Goal: Communication & Community: Answer question/provide support

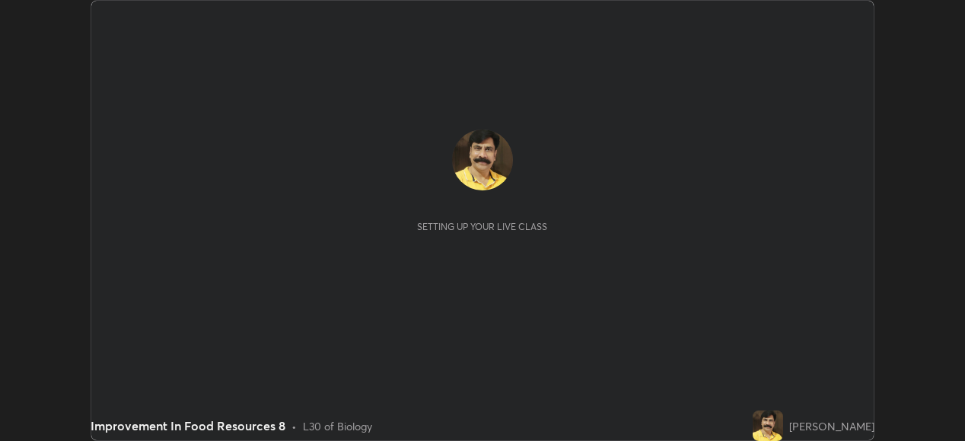
scroll to position [441, 964]
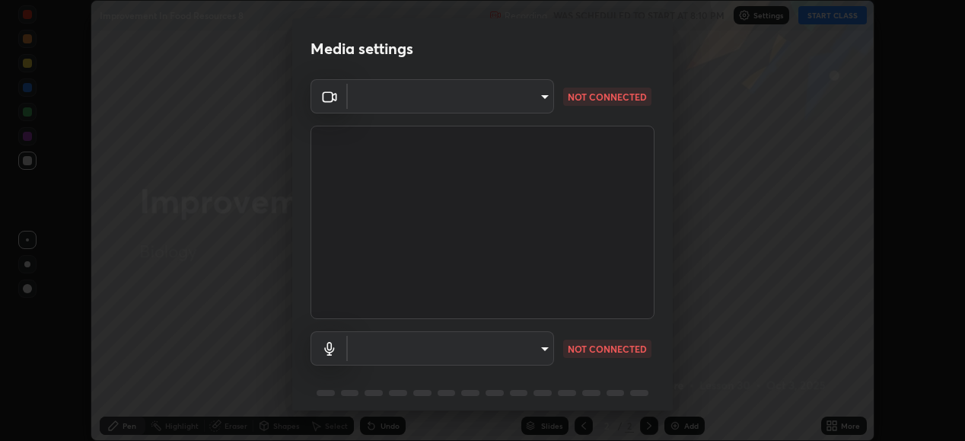
type input "05730faa116fe893cb3bfff37bc48e03cda79a540a9a2906e08a5a6a13fc8772"
type input "6f8f5a1267a745d66c66f0d583e94eb6ebd6a1f95b6808f0f32eb4b6e3dea08a"
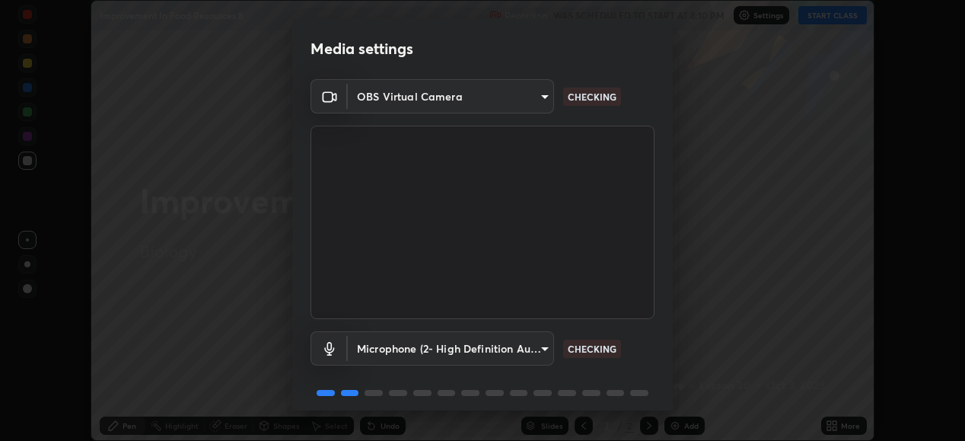
scroll to position [59, 0]
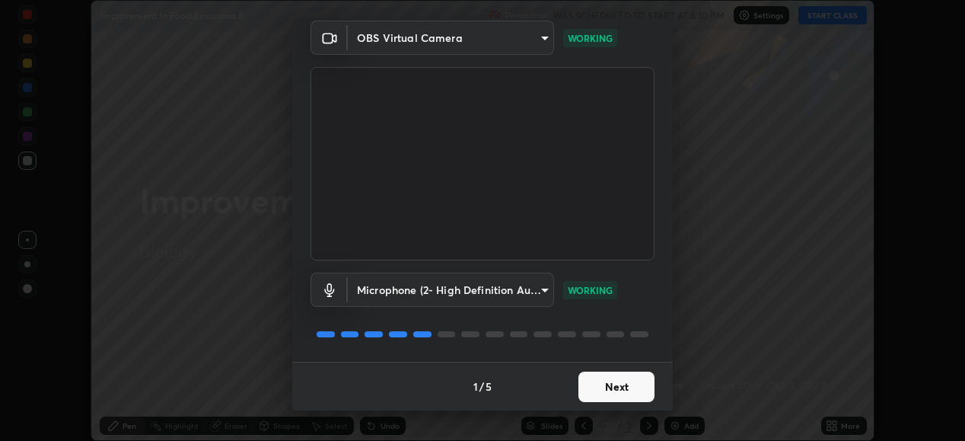
click at [609, 388] on button "Next" at bounding box center [616, 386] width 76 height 30
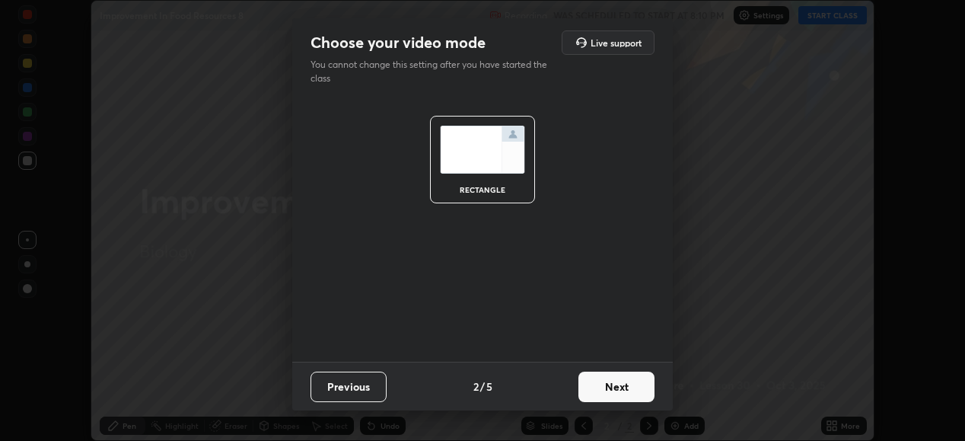
click at [613, 384] on button "Next" at bounding box center [616, 386] width 76 height 30
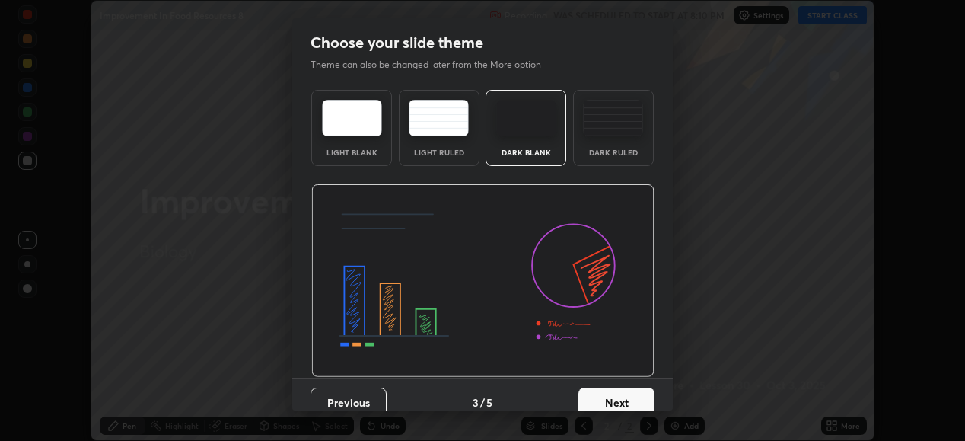
click at [613, 388] on button "Next" at bounding box center [616, 402] width 76 height 30
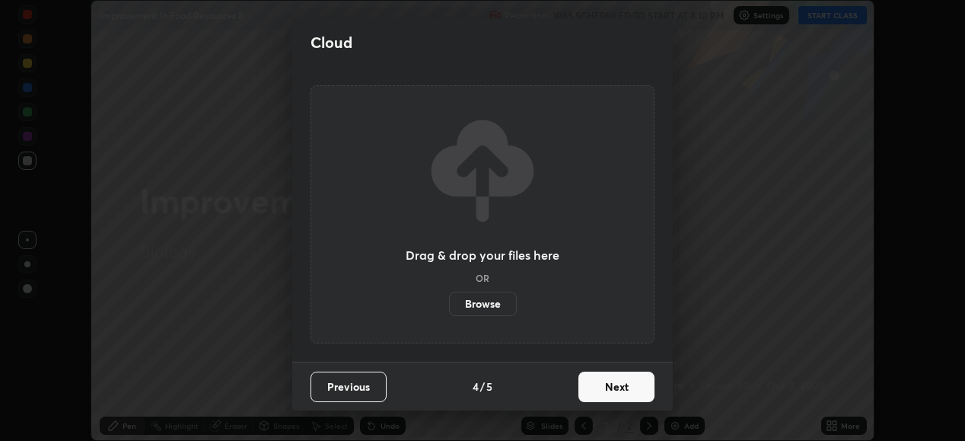
click at [609, 390] on button "Next" at bounding box center [616, 386] width 76 height 30
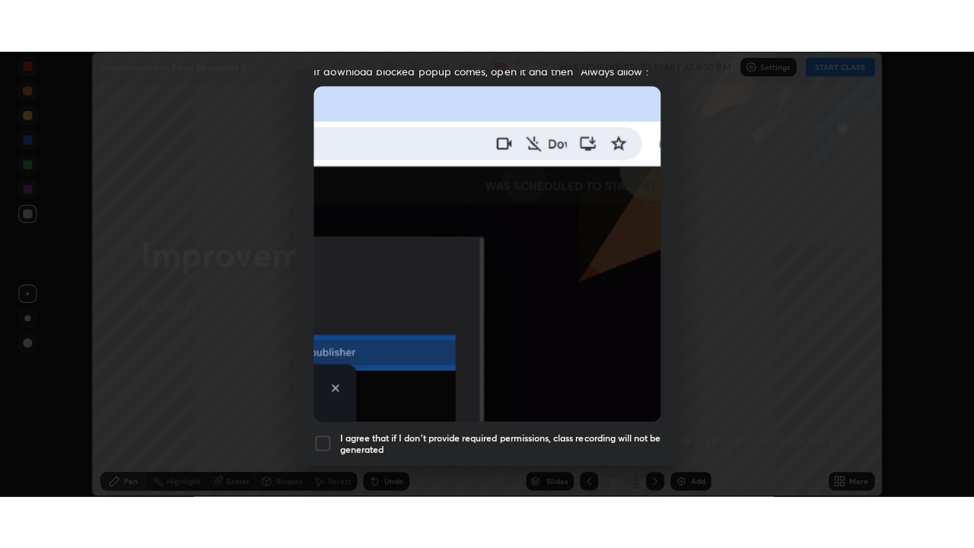
scroll to position [369, 0]
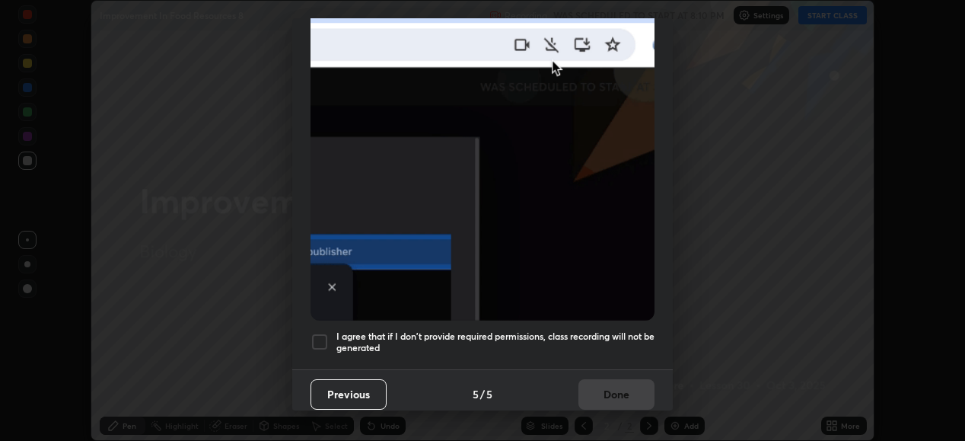
click at [326, 336] on div at bounding box center [319, 342] width 18 height 18
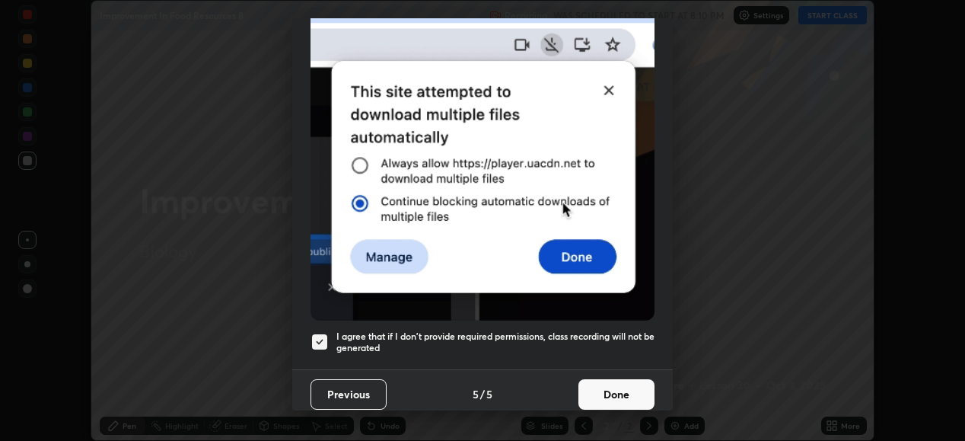
click at [616, 391] on button "Done" at bounding box center [616, 394] width 76 height 30
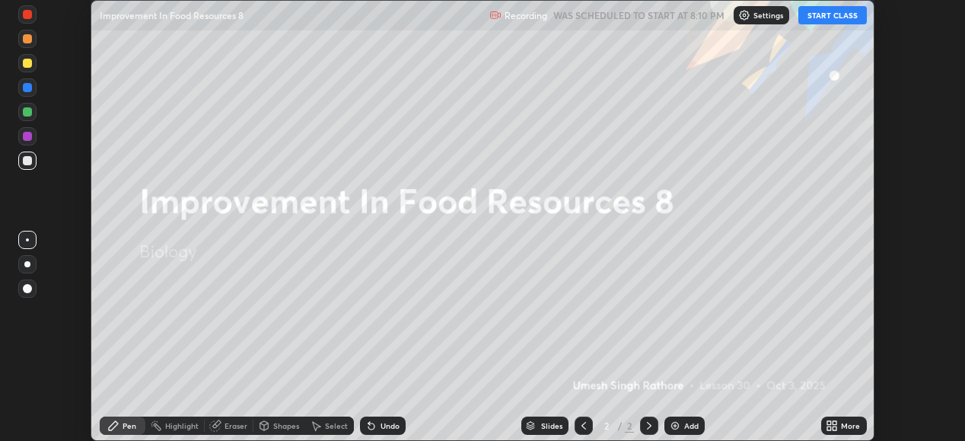
click at [828, 18] on button "START CLASS" at bounding box center [832, 15] width 68 height 18
click at [831, 423] on icon at bounding box center [829, 423] width 4 height 4
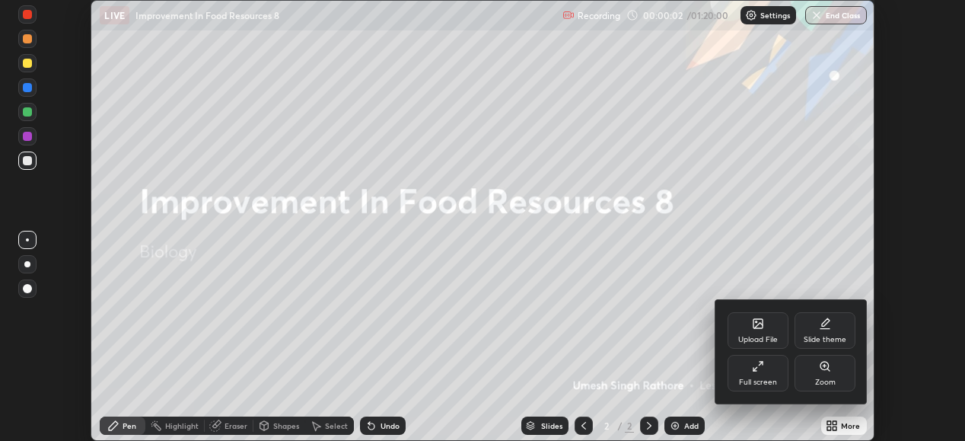
click at [759, 366] on icon at bounding box center [758, 366] width 12 height 12
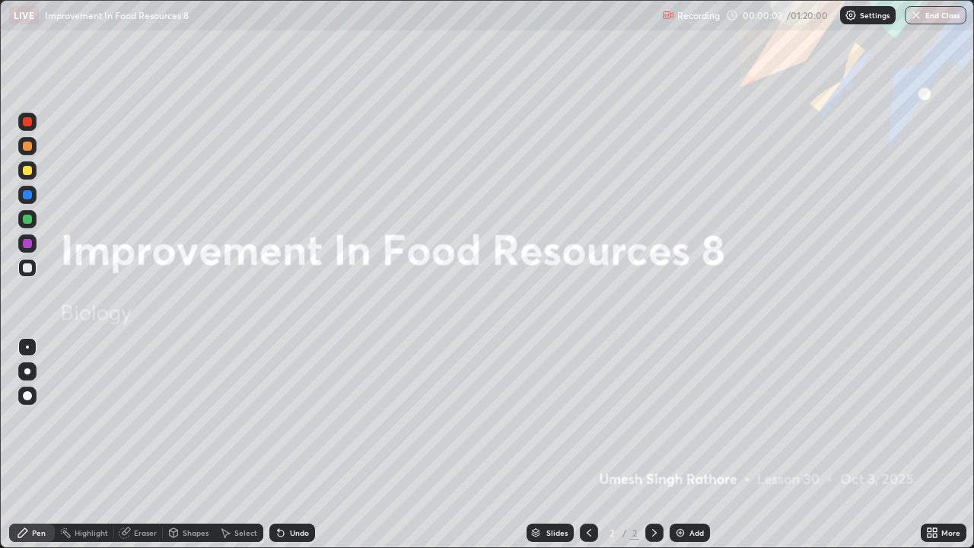
scroll to position [548, 974]
click at [682, 440] on img at bounding box center [680, 533] width 12 height 12
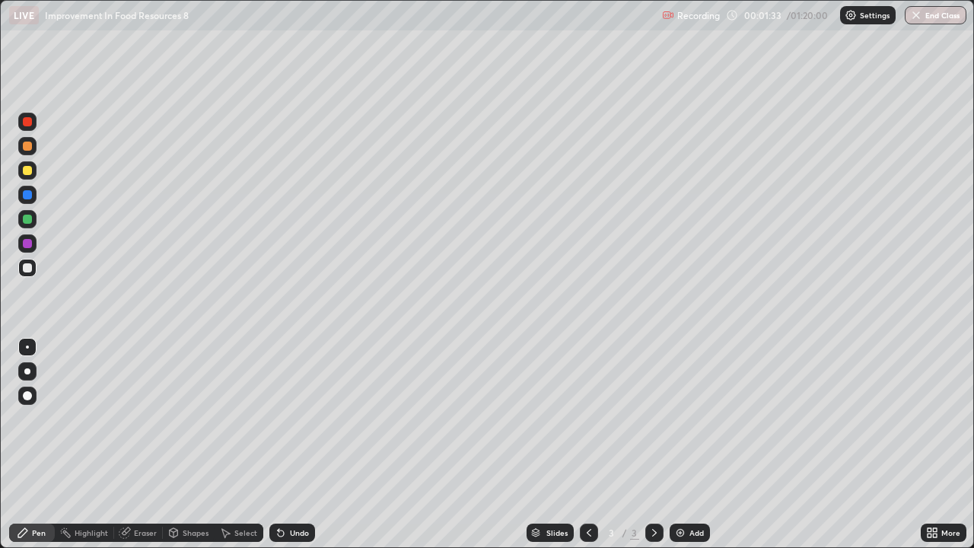
click at [28, 169] on div at bounding box center [27, 170] width 9 height 9
click at [28, 220] on div at bounding box center [27, 219] width 9 height 9
click at [279, 440] on icon at bounding box center [281, 533] width 6 height 6
click at [278, 440] on icon at bounding box center [281, 533] width 6 height 6
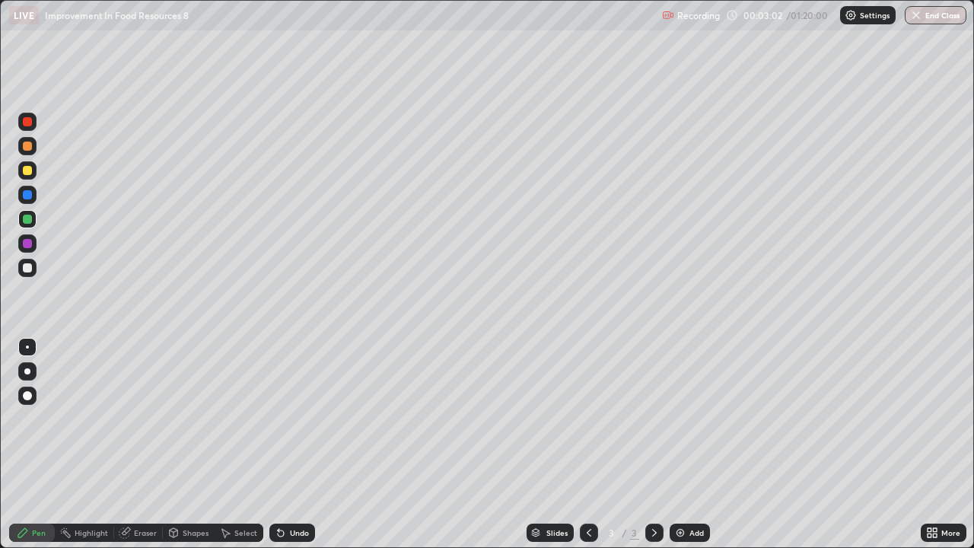
click at [292, 440] on div "Undo" at bounding box center [299, 533] width 19 height 8
click at [29, 270] on div at bounding box center [27, 267] width 9 height 9
click at [681, 440] on img at bounding box center [680, 533] width 12 height 12
click at [26, 268] on div at bounding box center [27, 267] width 9 height 9
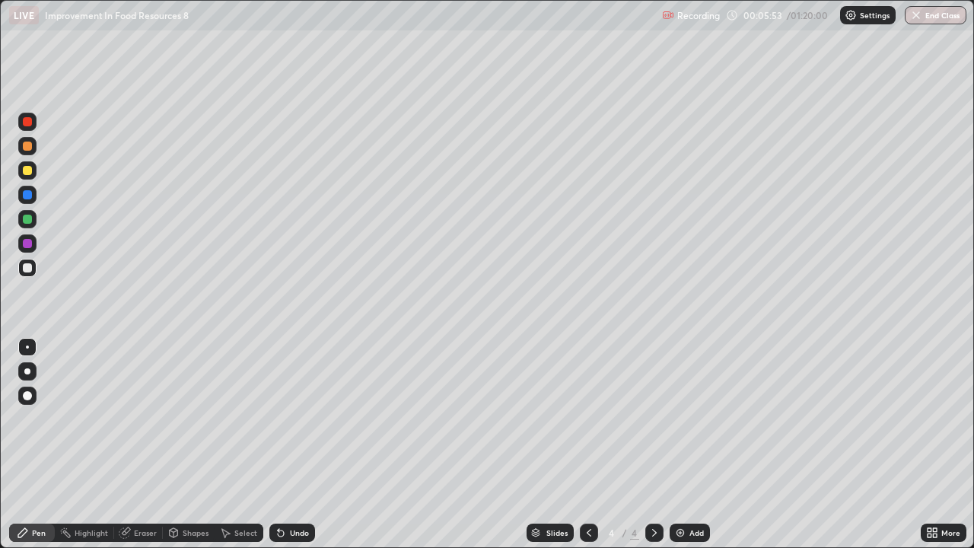
click at [24, 170] on div at bounding box center [27, 170] width 9 height 9
click at [27, 271] on div at bounding box center [27, 267] width 9 height 9
click at [27, 170] on div at bounding box center [27, 170] width 9 height 9
click at [676, 440] on img at bounding box center [680, 533] width 12 height 12
click at [27, 221] on div at bounding box center [27, 219] width 9 height 9
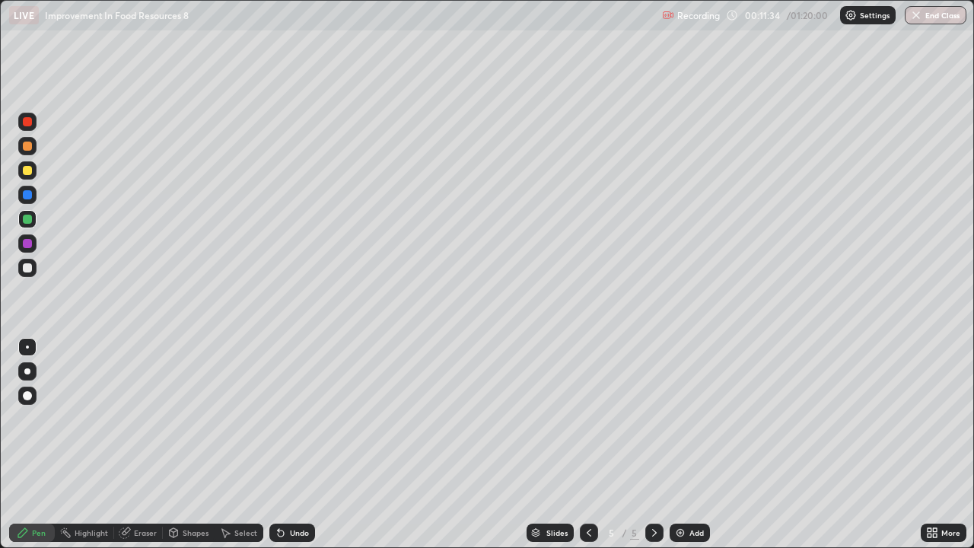
click at [27, 171] on div at bounding box center [27, 170] width 9 height 9
click at [683, 440] on img at bounding box center [680, 533] width 12 height 12
click at [27, 169] on div at bounding box center [27, 170] width 9 height 9
click at [25, 168] on div at bounding box center [27, 170] width 9 height 9
click at [291, 440] on div "Undo" at bounding box center [299, 533] width 19 height 8
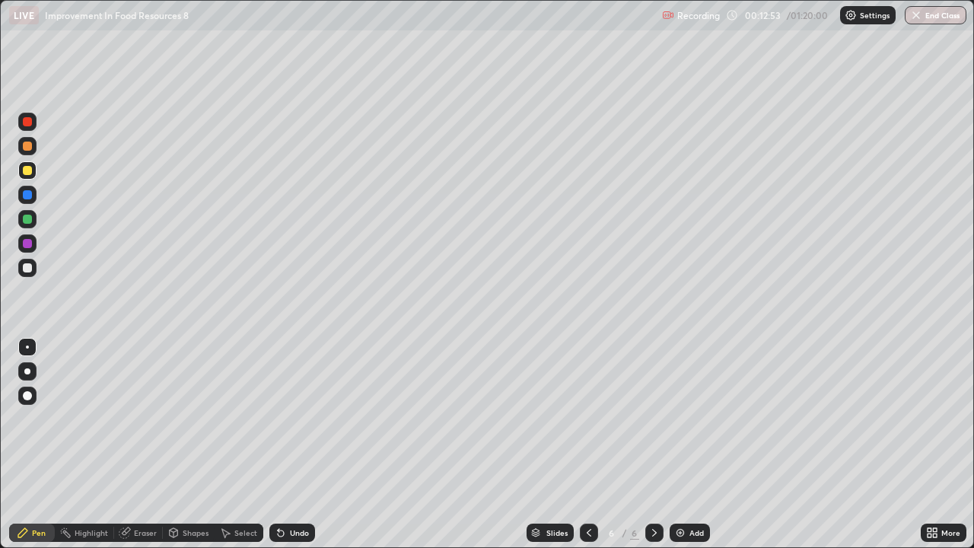
click at [291, 440] on div "Undo" at bounding box center [292, 533] width 46 height 18
click at [282, 440] on icon at bounding box center [281, 533] width 12 height 12
click at [281, 440] on icon at bounding box center [281, 533] width 12 height 12
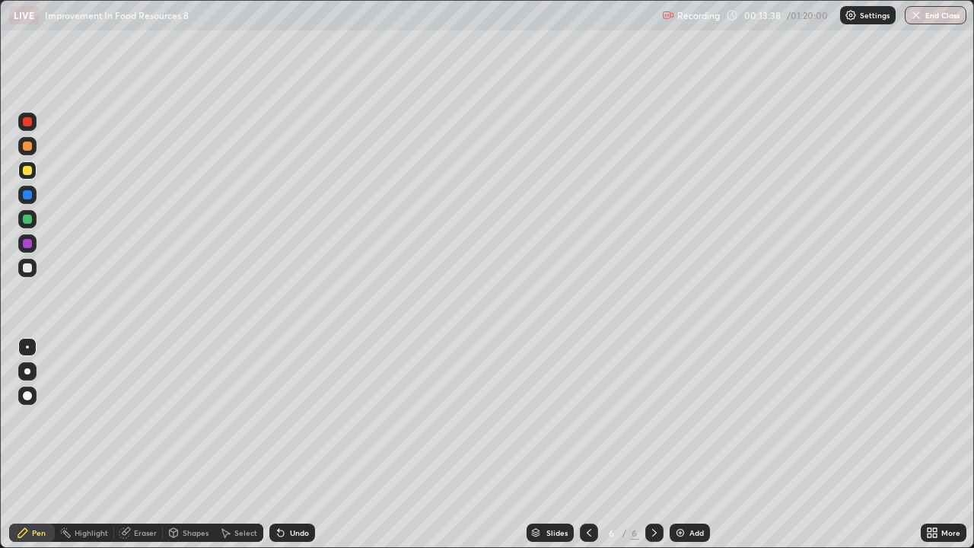
click at [27, 120] on div at bounding box center [27, 121] width 9 height 9
click at [138, 440] on div "Eraser" at bounding box center [145, 533] width 23 height 8
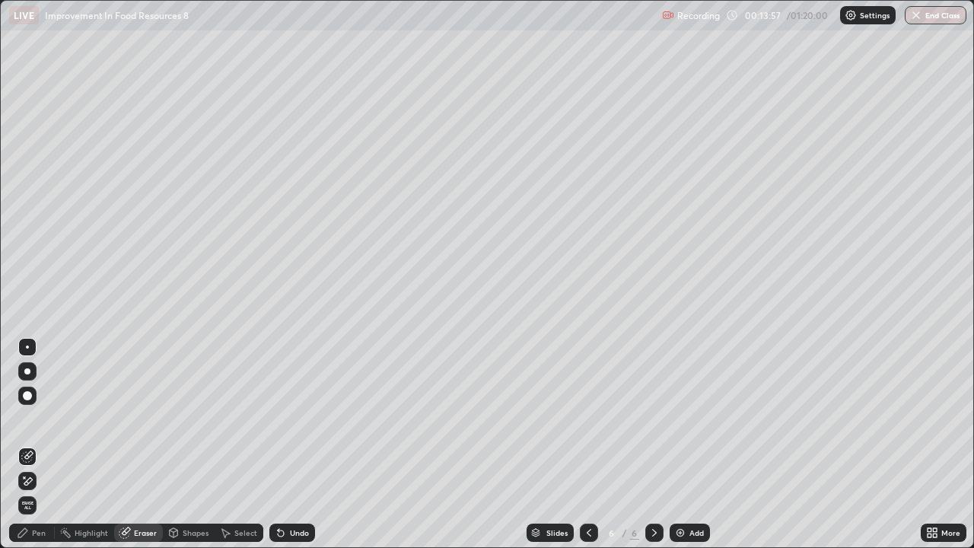
click at [29, 440] on icon at bounding box center [27, 456] width 12 height 12
click at [28, 440] on icon at bounding box center [23, 533] width 12 height 12
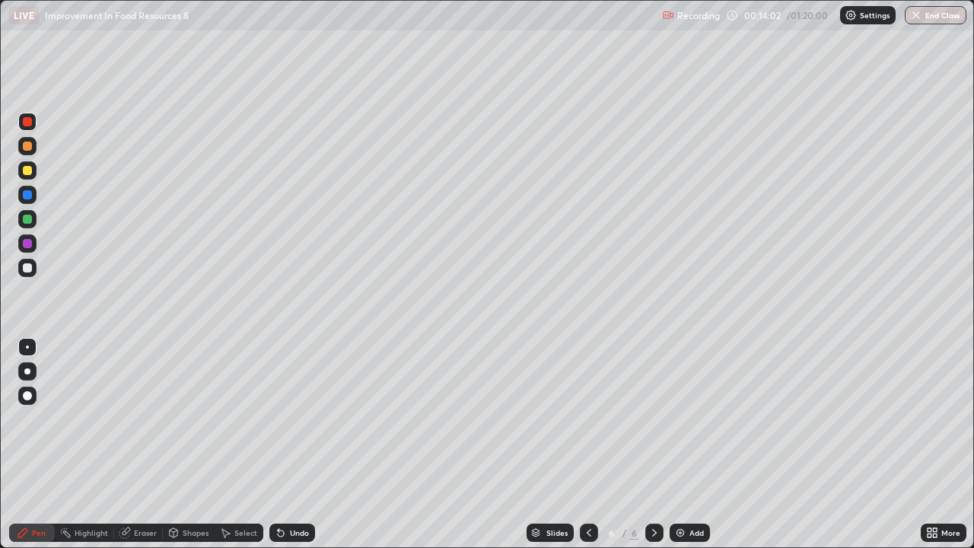
click at [30, 269] on div at bounding box center [27, 267] width 9 height 9
click at [280, 440] on icon at bounding box center [281, 533] width 6 height 6
click at [27, 170] on div at bounding box center [27, 170] width 9 height 9
click at [29, 269] on div at bounding box center [27, 267] width 9 height 9
click at [27, 196] on div at bounding box center [27, 194] width 9 height 9
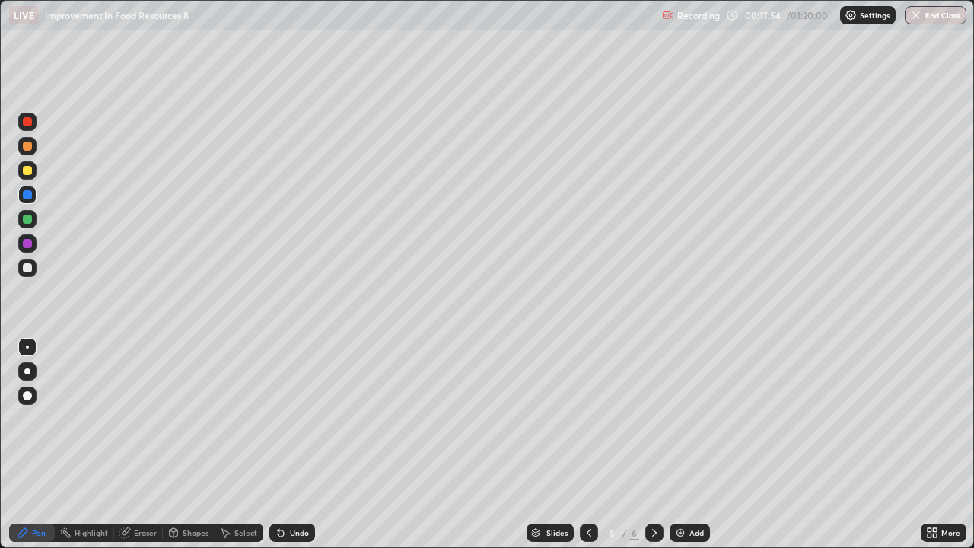
click at [27, 171] on div at bounding box center [27, 170] width 9 height 9
click at [677, 440] on img at bounding box center [680, 533] width 12 height 12
click at [24, 221] on div at bounding box center [27, 219] width 9 height 9
click at [291, 440] on div "Undo" at bounding box center [299, 533] width 19 height 8
click at [285, 440] on div "Undo" at bounding box center [292, 533] width 46 height 18
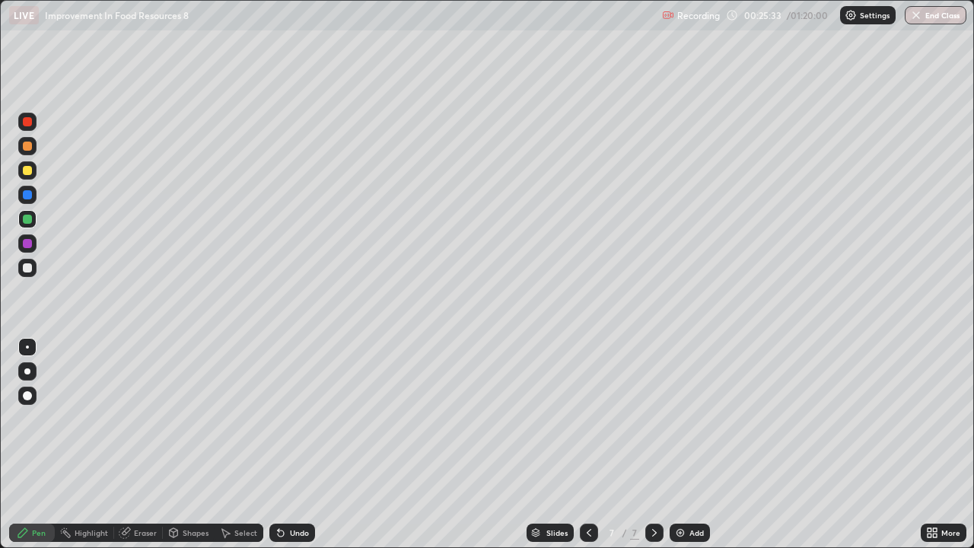
click at [285, 440] on div "Undo" at bounding box center [292, 533] width 46 height 18
click at [278, 440] on icon at bounding box center [281, 533] width 6 height 6
click at [288, 440] on div "Undo" at bounding box center [292, 533] width 46 height 18
click at [680, 440] on img at bounding box center [680, 533] width 12 height 12
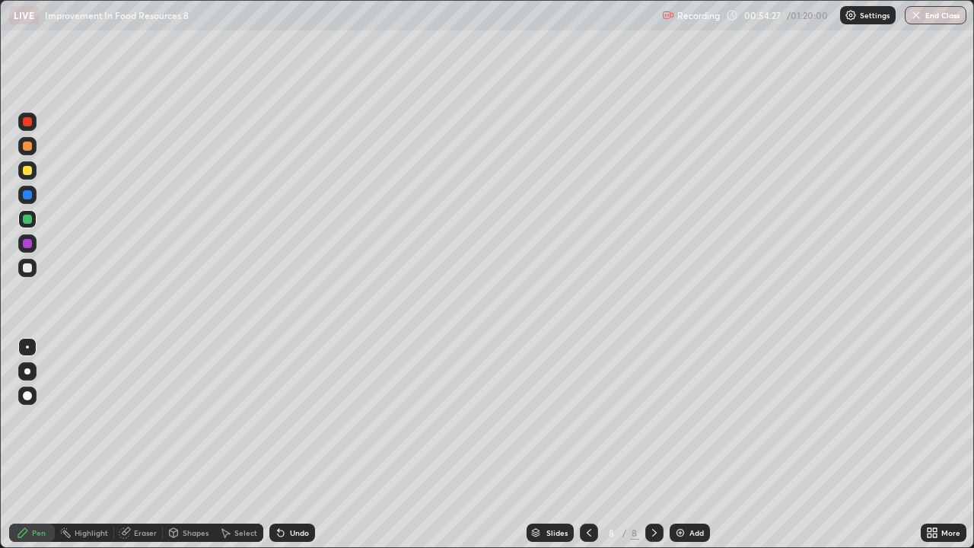
click at [29, 171] on div at bounding box center [27, 170] width 9 height 9
click at [679, 440] on img at bounding box center [680, 533] width 12 height 12
click at [27, 147] on div at bounding box center [27, 146] width 9 height 9
click at [29, 268] on div at bounding box center [27, 267] width 9 height 9
click at [680, 440] on img at bounding box center [680, 533] width 12 height 12
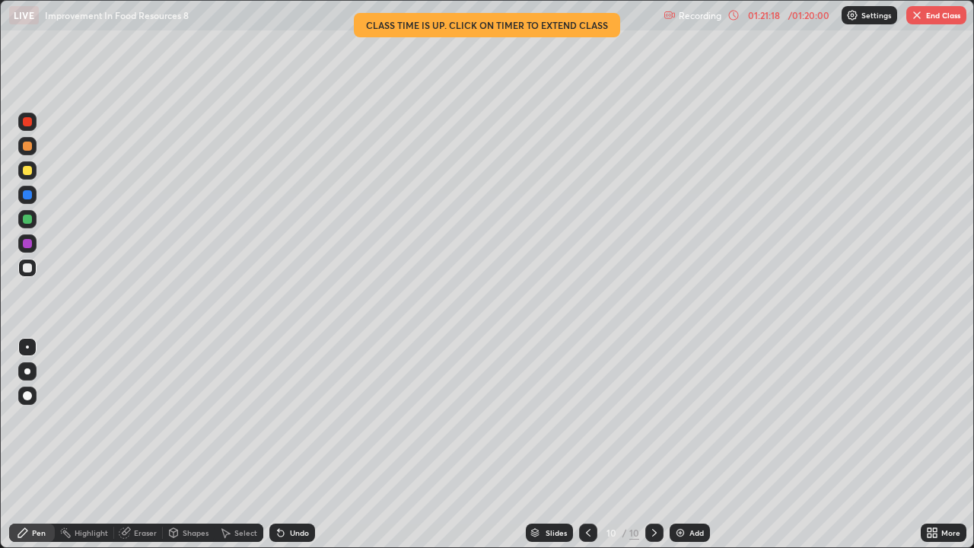
click at [932, 21] on button "End Class" at bounding box center [936, 15] width 60 height 18
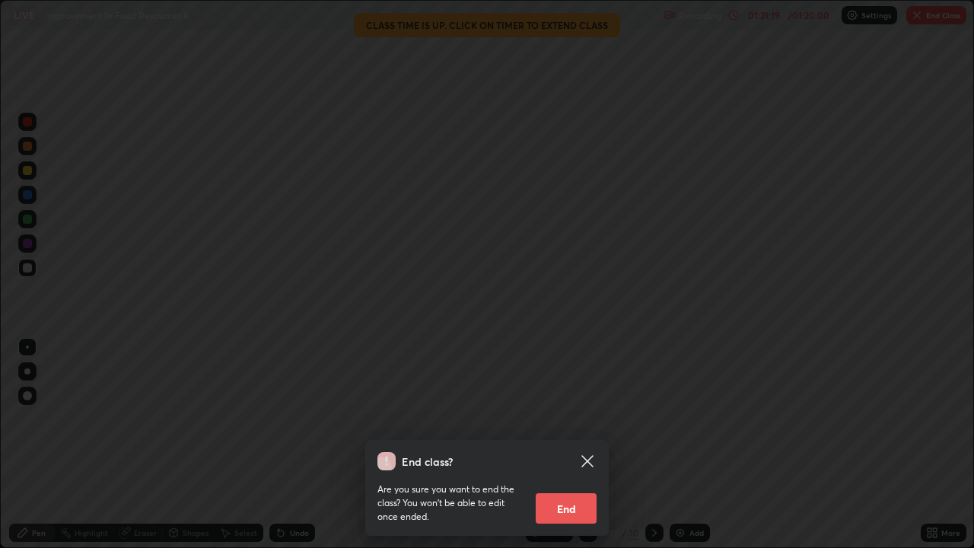
click at [937, 15] on div "End class? Are you sure you want to end the class? You won’t be able to edit on…" at bounding box center [487, 274] width 974 height 548
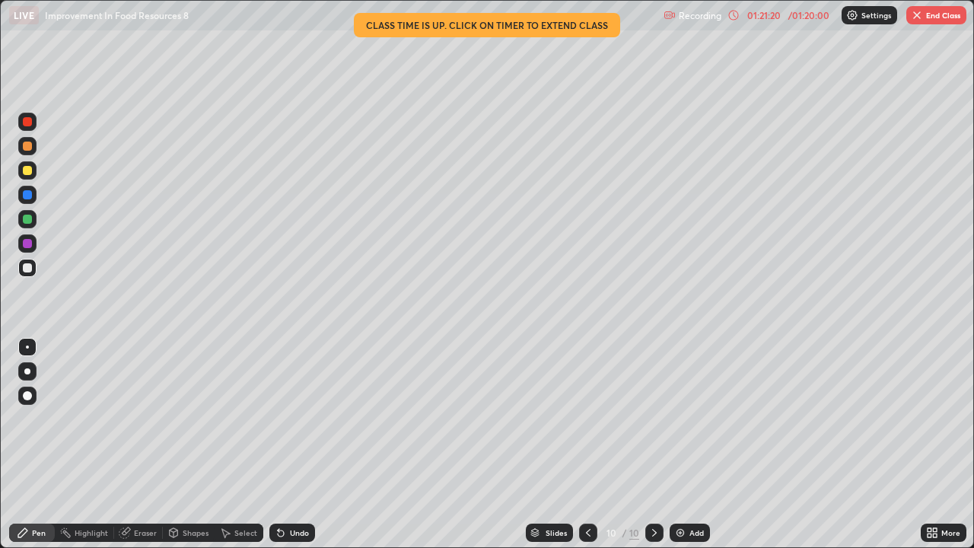
click at [937, 15] on button "End Class" at bounding box center [936, 15] width 60 height 18
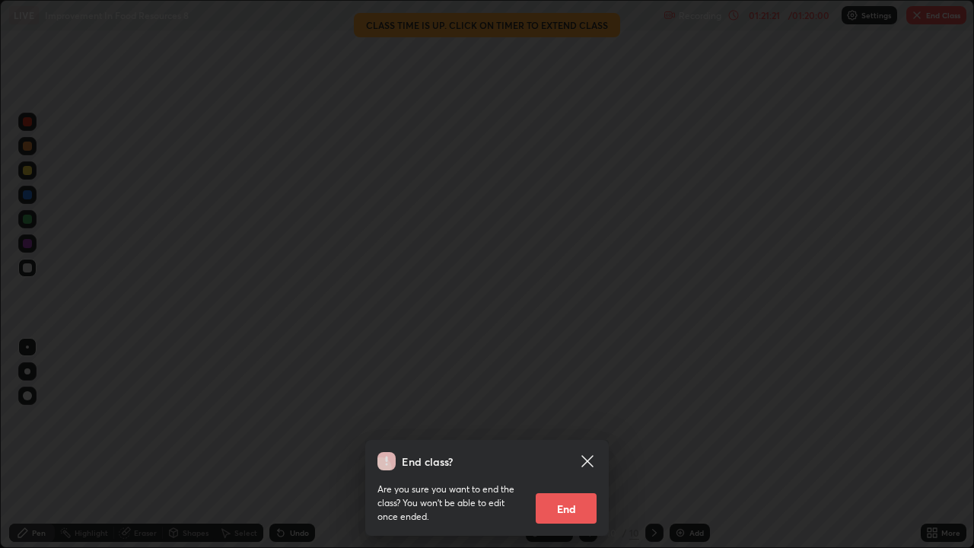
click at [567, 440] on button "End" at bounding box center [566, 508] width 61 height 30
